Goal: Information Seeking & Learning: Check status

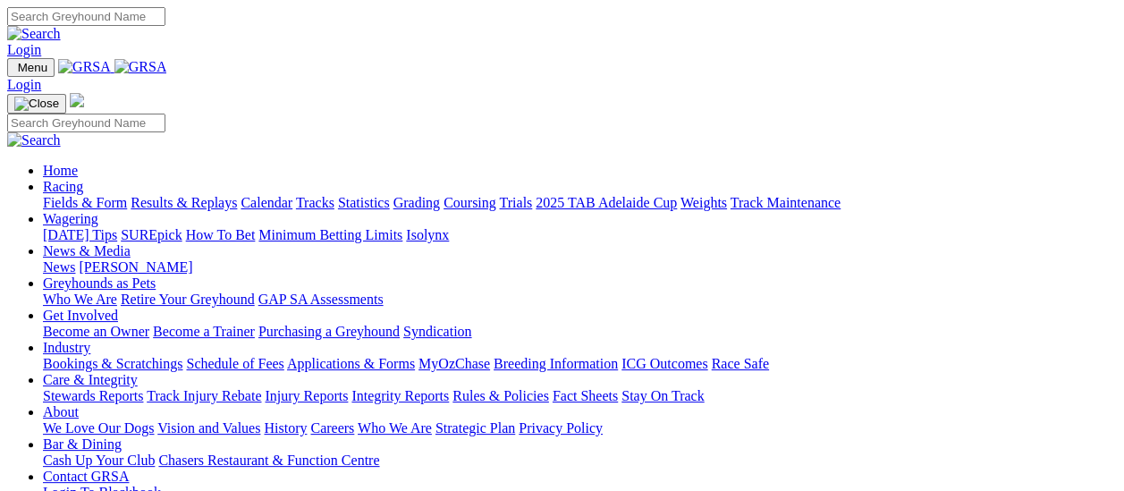
click at [190, 195] on link "Results & Replays" at bounding box center [184, 202] width 106 height 15
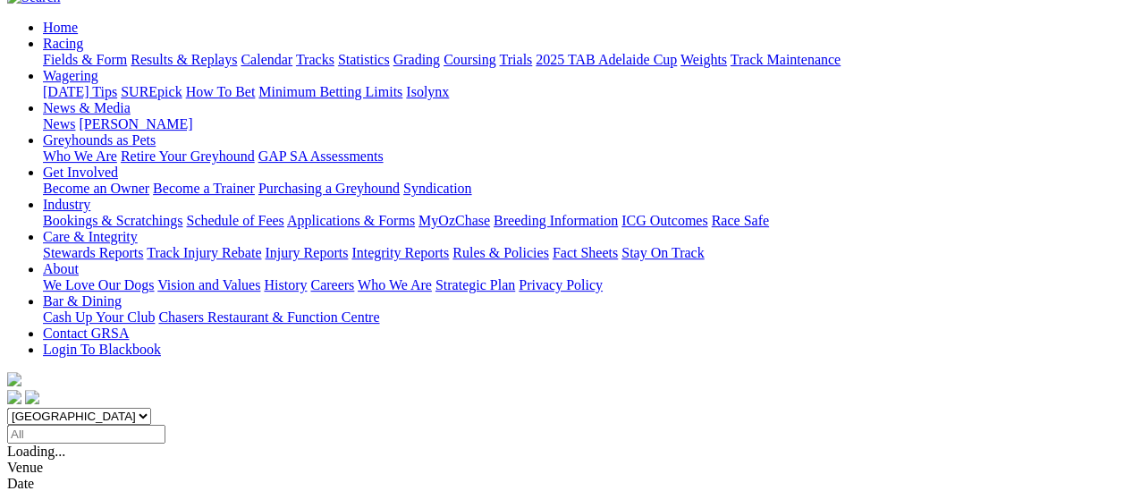
scroll to position [179, 0]
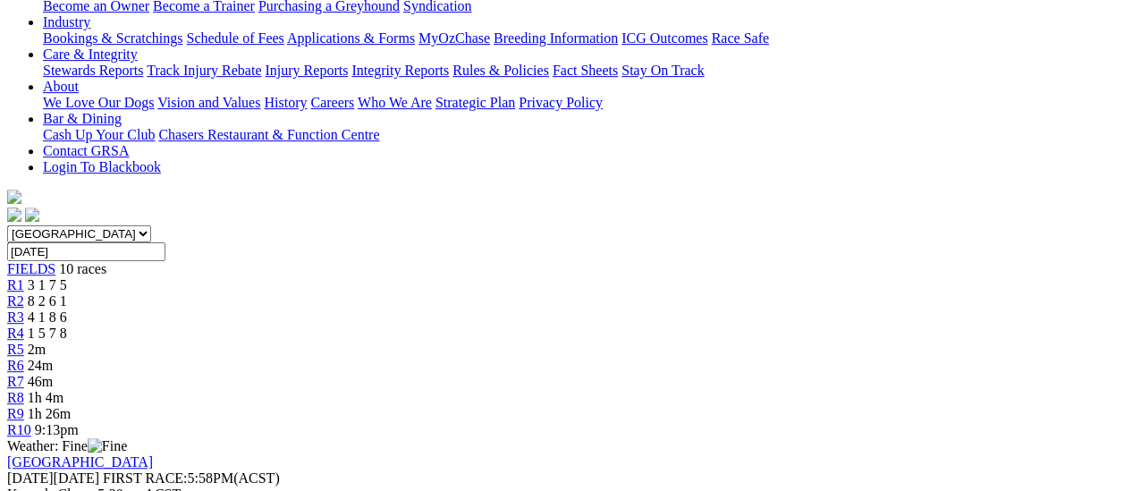
scroll to position [89, 0]
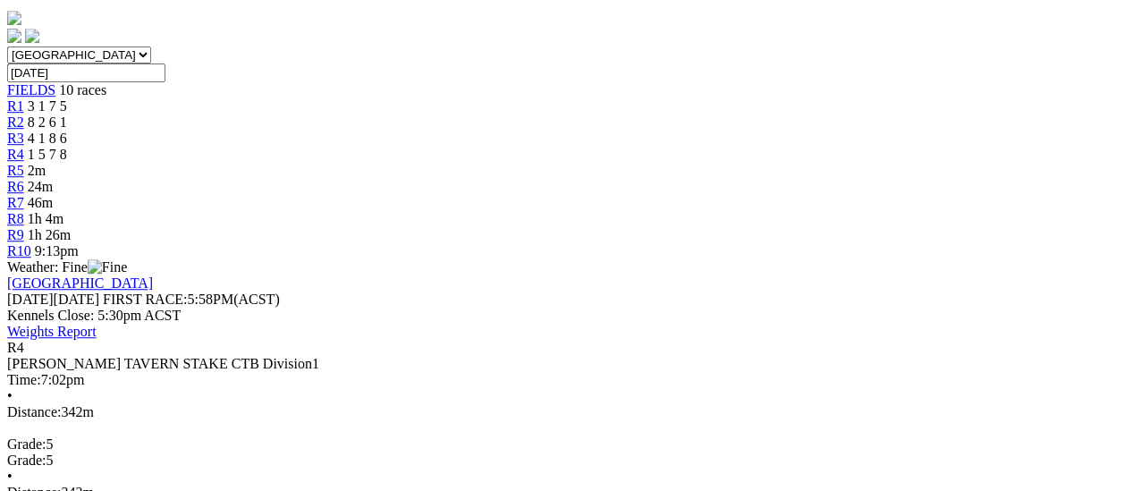
scroll to position [179, 0]
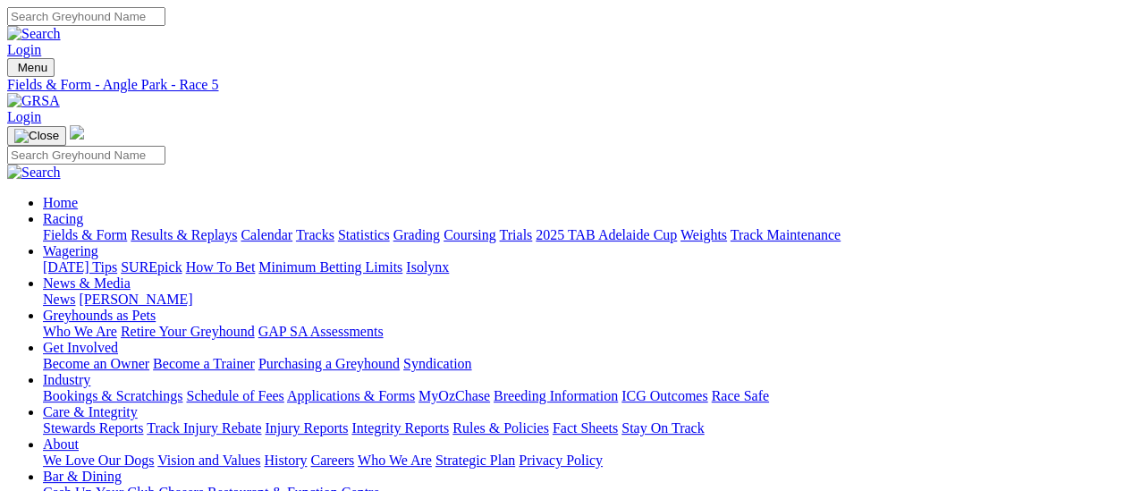
click at [87, 227] on link "Fields & Form" at bounding box center [85, 234] width 84 height 15
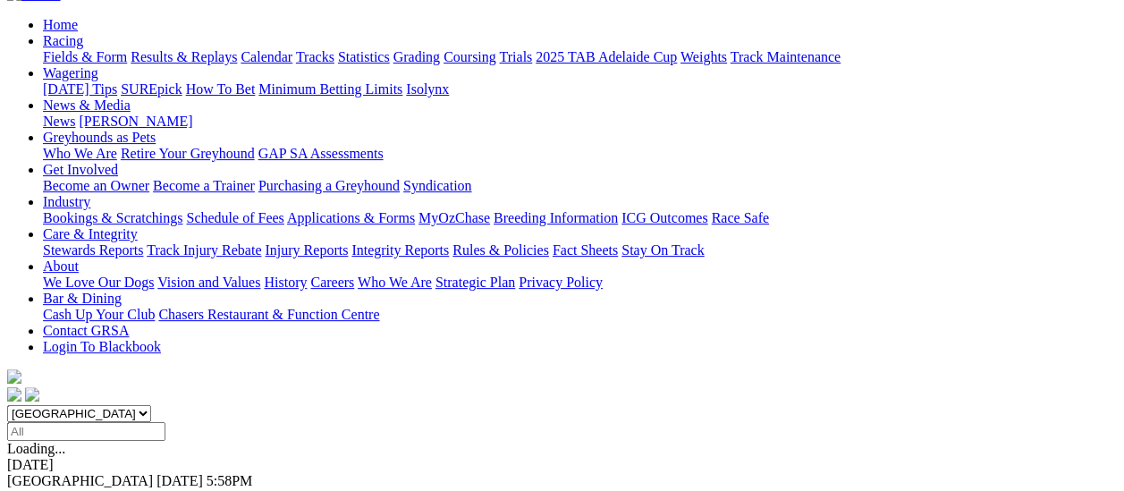
scroll to position [179, 0]
click at [39, 488] on link "F" at bounding box center [35, 495] width 8 height 15
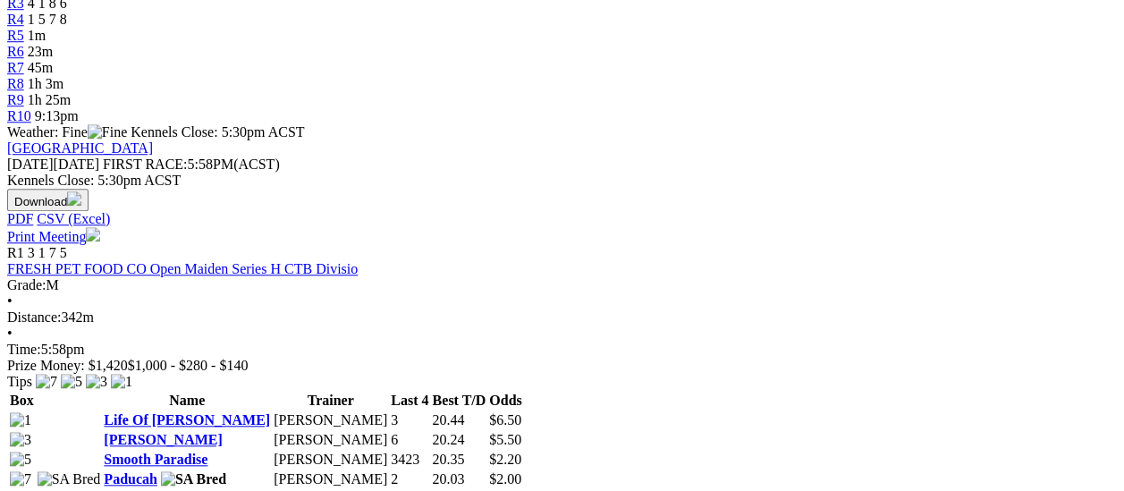
scroll to position [626, 0]
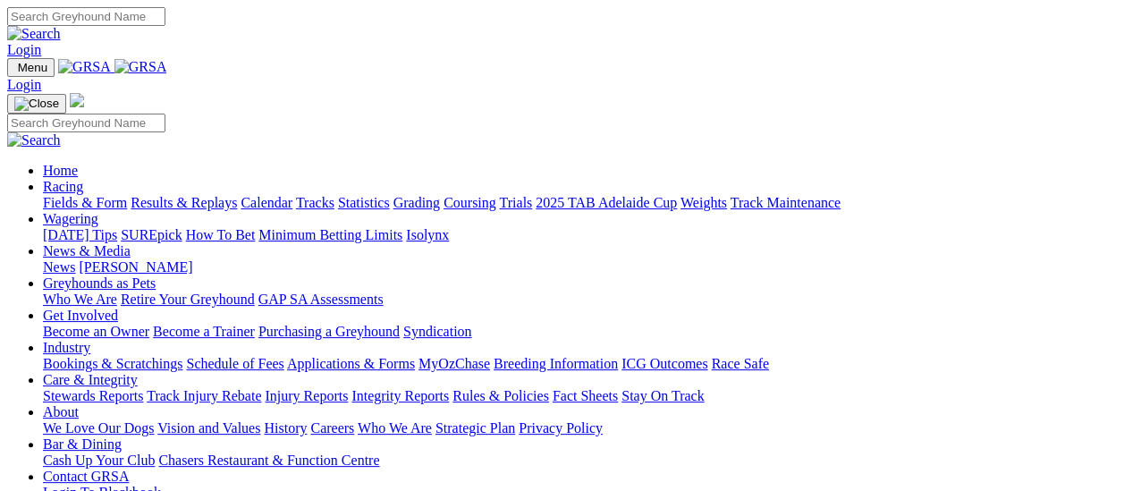
click at [186, 195] on link "Results & Replays" at bounding box center [184, 202] width 106 height 15
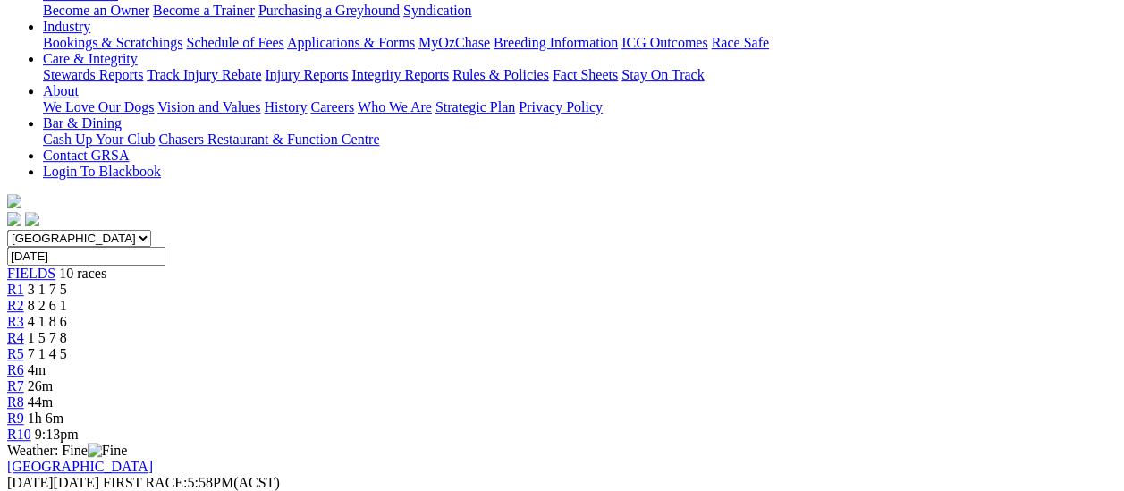
scroll to position [358, 0]
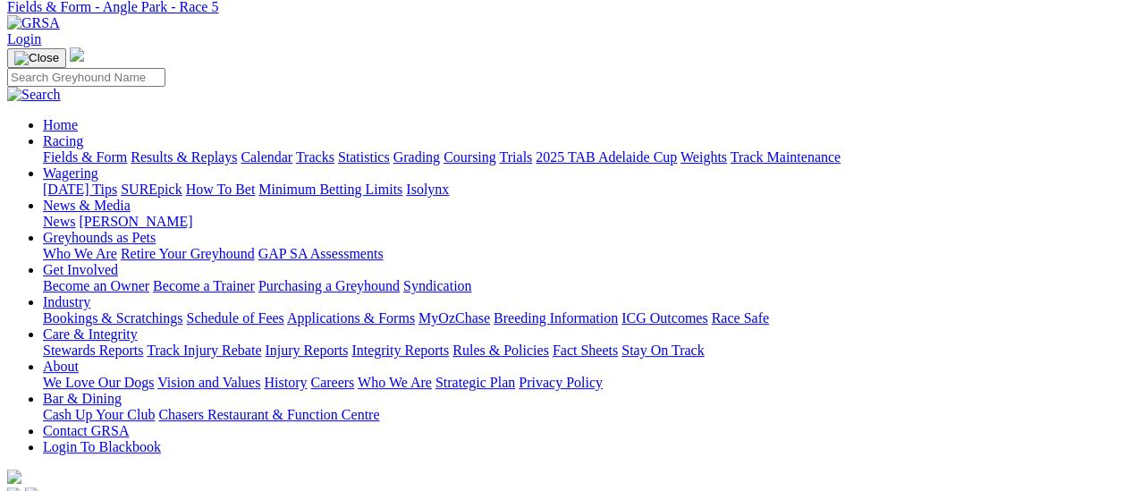
scroll to position [0, 0]
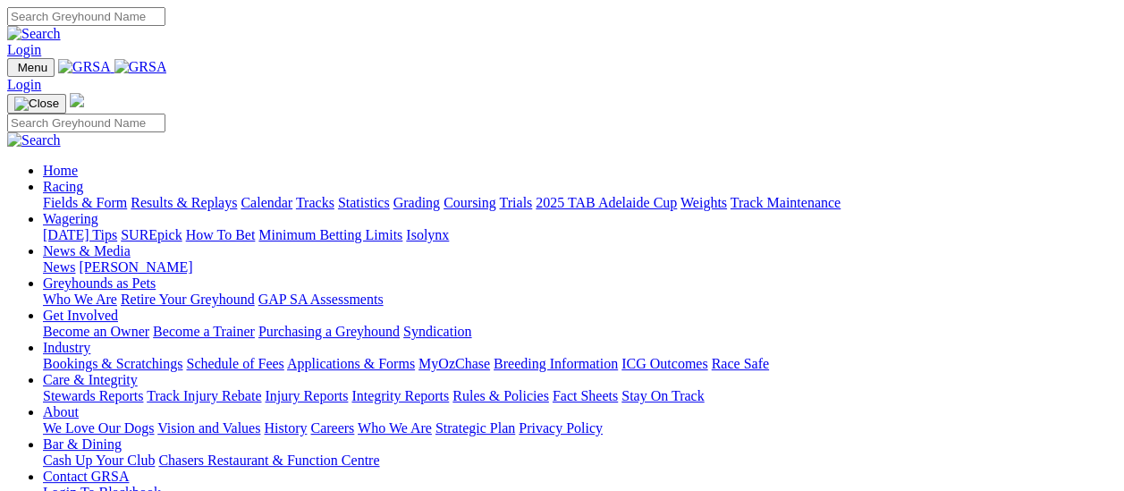
click at [178, 195] on link "Results & Replays" at bounding box center [184, 202] width 106 height 15
